Goal: Task Accomplishment & Management: Use online tool/utility

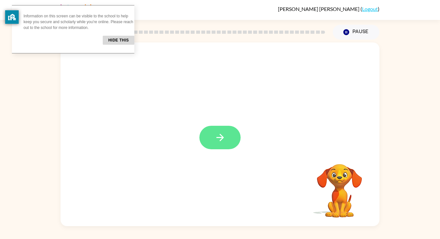
click at [228, 141] on button "button" at bounding box center [219, 138] width 41 height 24
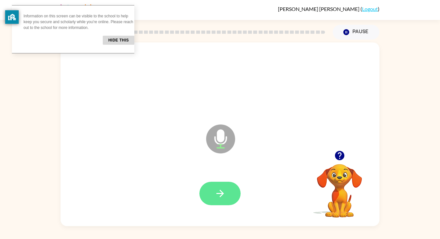
click at [228, 188] on button "button" at bounding box center [219, 194] width 41 height 24
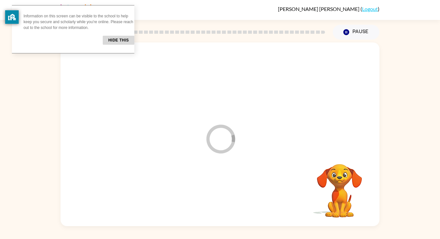
click at [229, 188] on div at bounding box center [220, 193] width 306 height 53
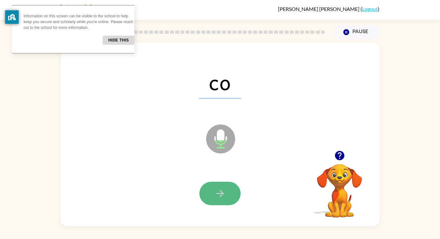
click at [221, 194] on icon "button" at bounding box center [219, 193] width 7 height 7
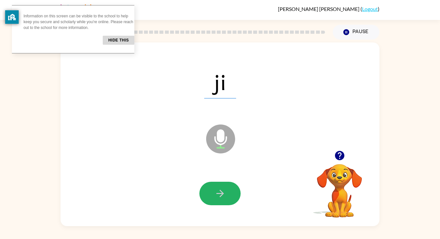
click at [221, 194] on icon "button" at bounding box center [219, 193] width 7 height 7
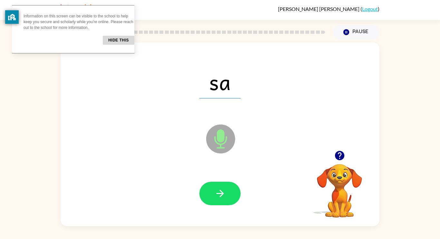
click at [221, 194] on icon "button" at bounding box center [219, 193] width 7 height 7
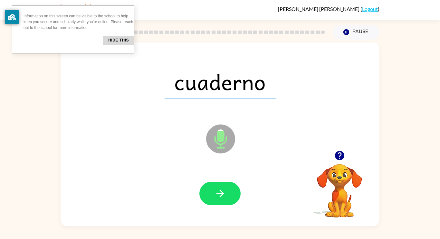
click at [221, 194] on icon "button" at bounding box center [219, 193] width 7 height 7
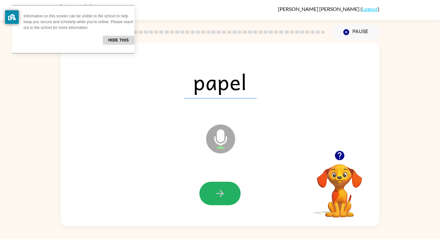
click at [221, 194] on icon "button" at bounding box center [219, 193] width 7 height 7
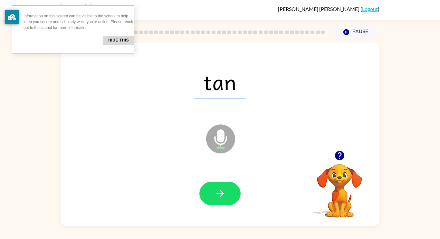
click at [221, 194] on icon "button" at bounding box center [219, 193] width 7 height 7
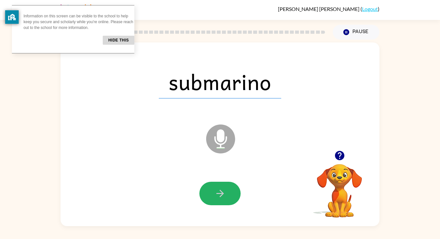
click at [221, 194] on icon "button" at bounding box center [219, 193] width 7 height 7
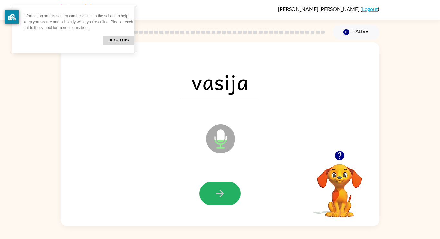
click at [221, 194] on icon "button" at bounding box center [219, 193] width 7 height 7
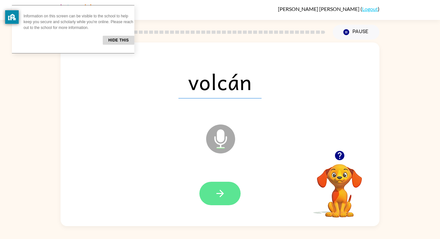
click at [221, 195] on icon "button" at bounding box center [219, 193] width 7 height 7
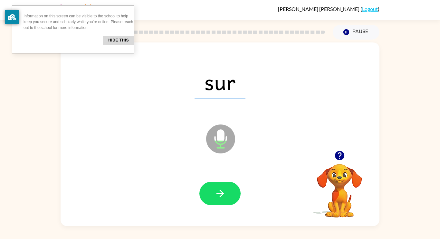
click at [221, 195] on icon "button" at bounding box center [219, 193] width 7 height 7
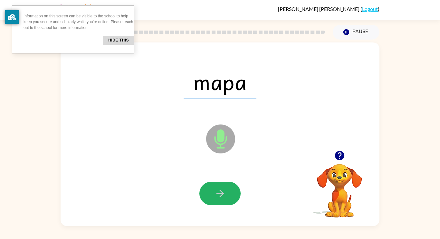
click at [221, 195] on icon "button" at bounding box center [219, 193] width 7 height 7
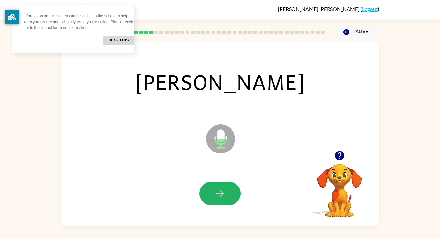
click at [221, 195] on icon "button" at bounding box center [219, 193] width 7 height 7
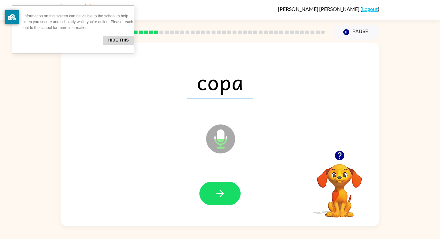
click at [221, 195] on icon "button" at bounding box center [219, 193] width 7 height 7
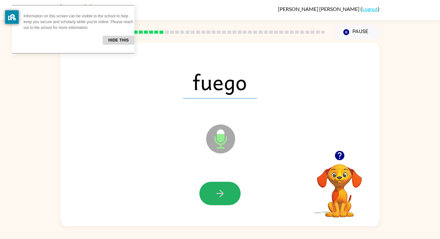
click at [221, 195] on icon "button" at bounding box center [219, 193] width 7 height 7
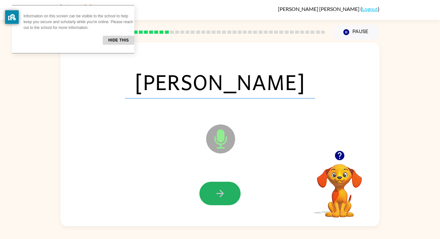
click at [221, 195] on icon "button" at bounding box center [219, 193] width 7 height 7
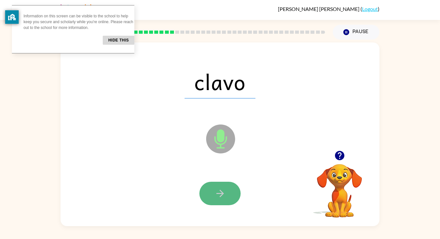
click at [222, 196] on icon "button" at bounding box center [219, 193] width 11 height 11
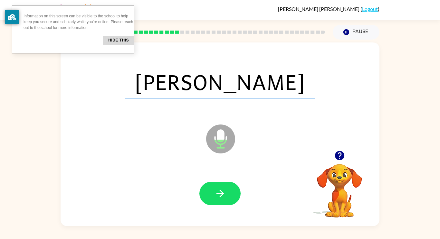
click at [222, 196] on icon "button" at bounding box center [219, 193] width 11 height 11
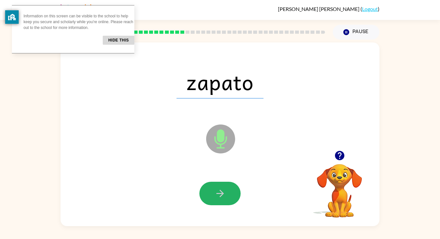
click at [222, 196] on icon "button" at bounding box center [219, 193] width 11 height 11
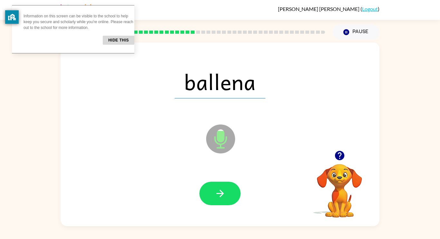
click at [222, 196] on icon "button" at bounding box center [219, 193] width 11 height 11
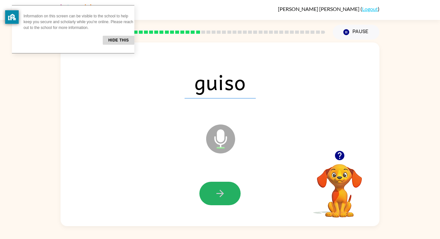
click at [222, 196] on icon "button" at bounding box center [219, 193] width 11 height 11
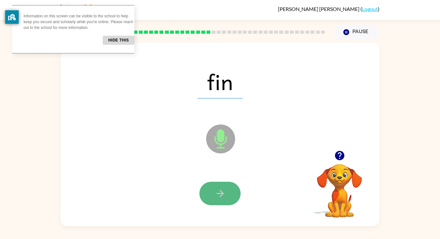
click at [222, 196] on icon "button" at bounding box center [219, 193] width 11 height 11
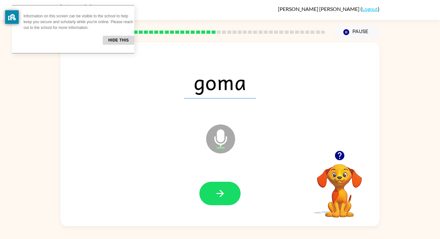
click at [222, 196] on icon "button" at bounding box center [219, 193] width 11 height 11
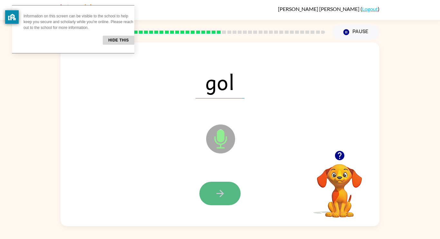
click at [222, 196] on icon "button" at bounding box center [219, 193] width 11 height 11
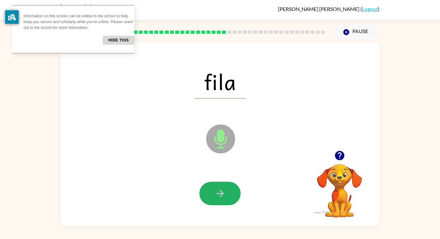
click at [222, 196] on icon "button" at bounding box center [219, 193] width 11 height 11
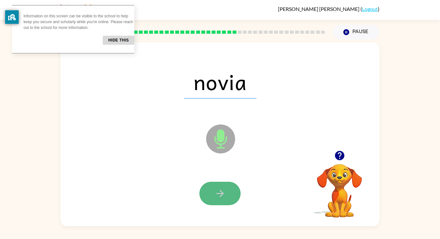
click at [223, 196] on icon "button" at bounding box center [219, 193] width 11 height 11
click at [223, 195] on icon "button" at bounding box center [219, 193] width 11 height 11
click at [223, 194] on icon "button" at bounding box center [219, 193] width 7 height 7
click at [225, 194] on icon "button" at bounding box center [219, 193] width 11 height 11
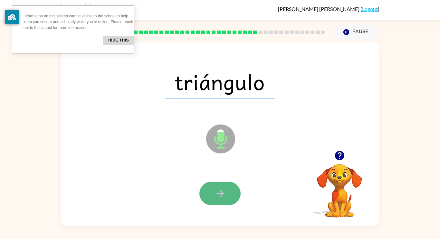
click at [224, 192] on icon "button" at bounding box center [219, 193] width 11 height 11
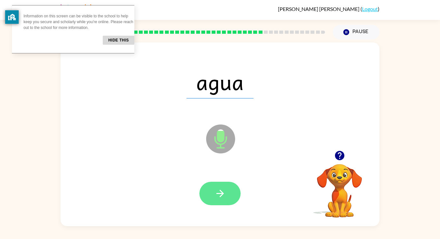
click at [226, 191] on button "button" at bounding box center [219, 194] width 41 height 24
click at [219, 195] on icon "button" at bounding box center [219, 193] width 11 height 11
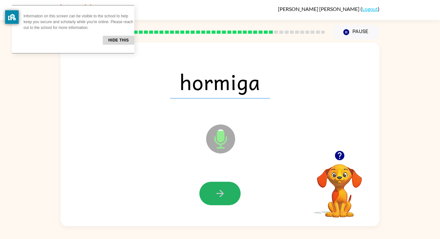
click at [219, 195] on icon "button" at bounding box center [219, 193] width 11 height 11
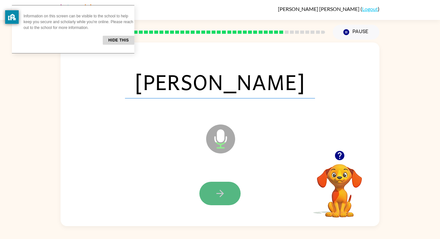
click at [220, 193] on icon "button" at bounding box center [219, 193] width 11 height 11
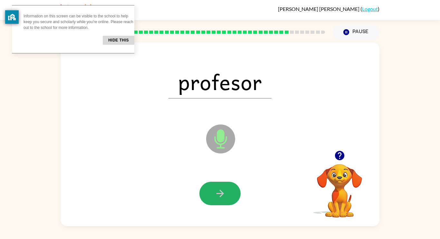
click at [221, 194] on icon "button" at bounding box center [219, 193] width 11 height 11
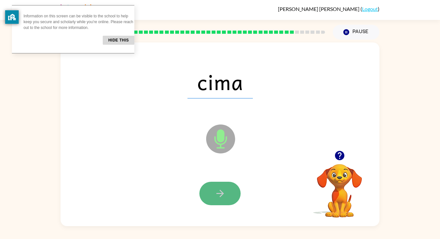
click at [220, 192] on icon "button" at bounding box center [219, 193] width 11 height 11
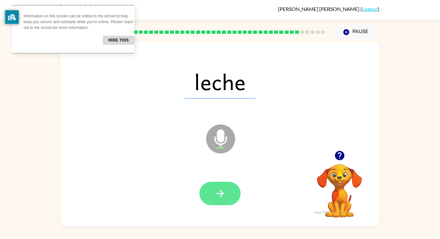
click at [220, 192] on icon "button" at bounding box center [219, 193] width 11 height 11
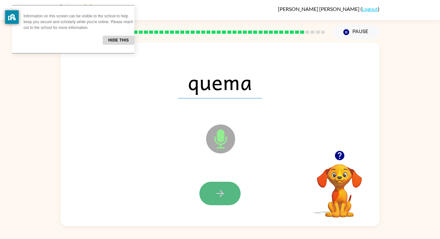
click at [219, 193] on icon "button" at bounding box center [219, 193] width 11 height 11
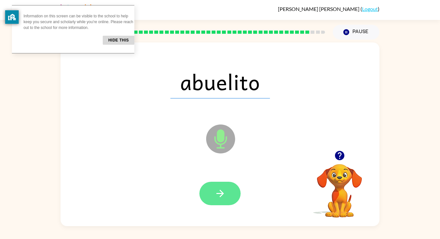
click at [220, 195] on icon "button" at bounding box center [219, 193] width 11 height 11
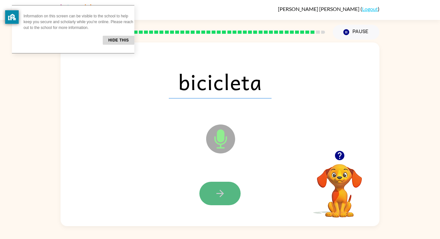
click at [221, 196] on icon "button" at bounding box center [219, 193] width 7 height 7
